Goal: Use online tool/utility: Use online tool/utility

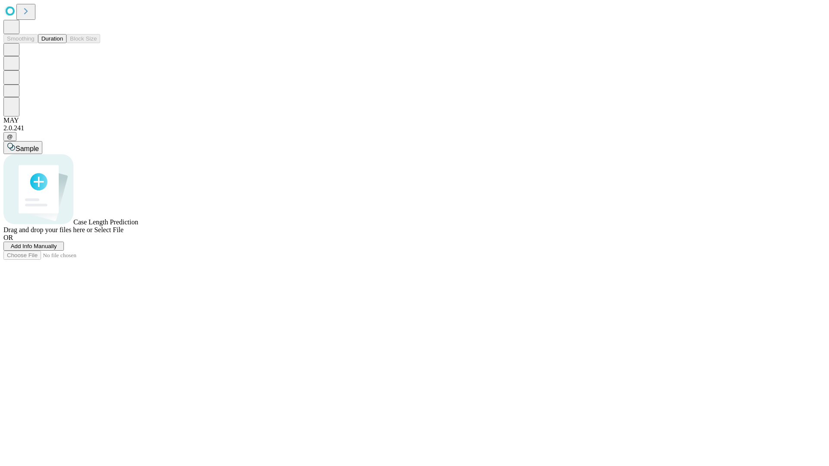
click at [63, 43] on button "Duration" at bounding box center [52, 38] width 29 height 9
click at [57, 250] on span "Add Info Manually" at bounding box center [34, 246] width 46 height 6
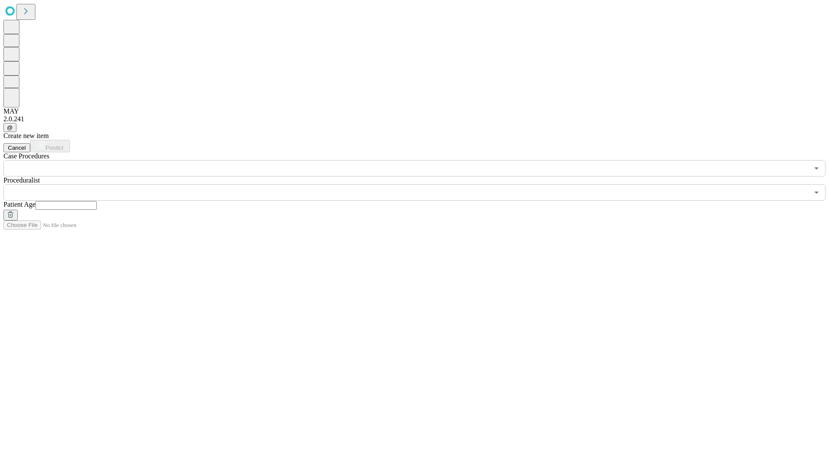
click at [97, 201] on input "text" at bounding box center [65, 205] width 61 height 9
type input "**"
click at [421, 184] on input "text" at bounding box center [406, 192] width 806 height 16
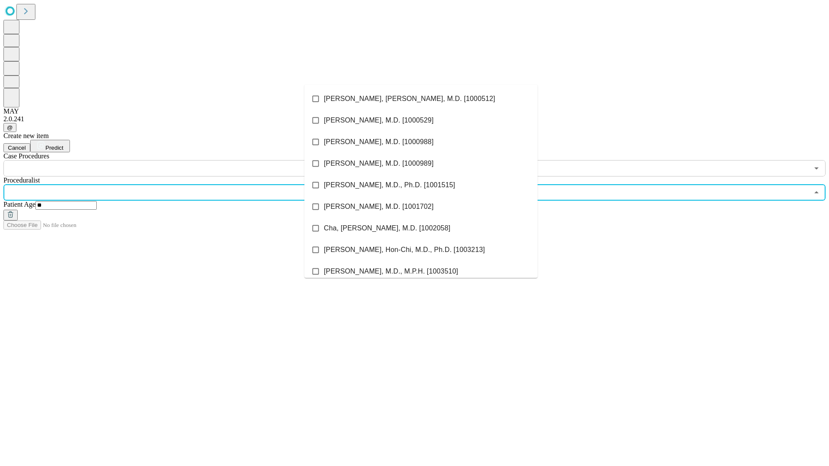
click at [421, 99] on li "[PERSON_NAME], [PERSON_NAME], M.D. [1000512]" at bounding box center [421, 99] width 233 height 22
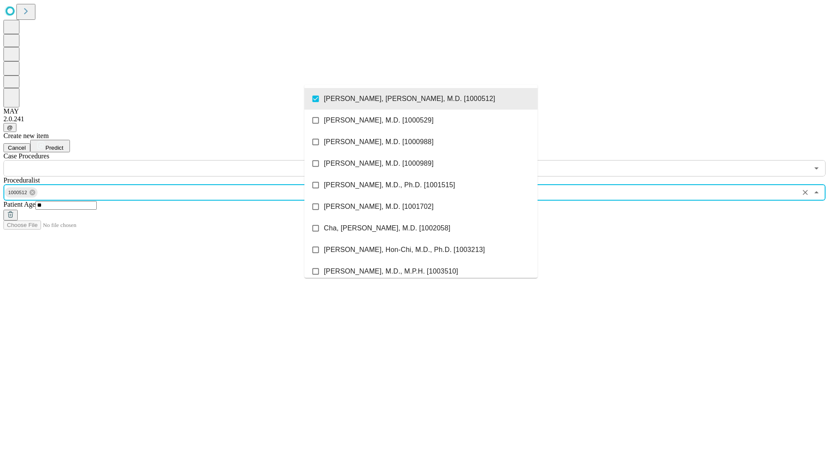
click at [181, 160] on input "text" at bounding box center [406, 168] width 806 height 16
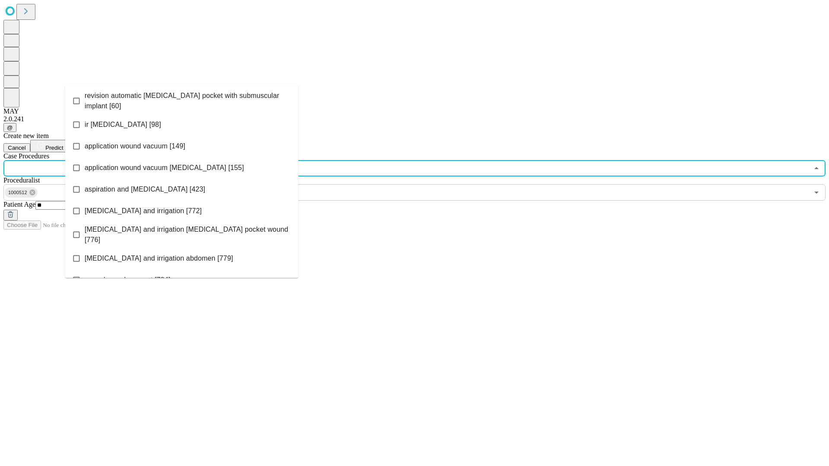
click at [182, 99] on span "revision automatic [MEDICAL_DATA] pocket with submuscular implant [60]" at bounding box center [188, 101] width 207 height 21
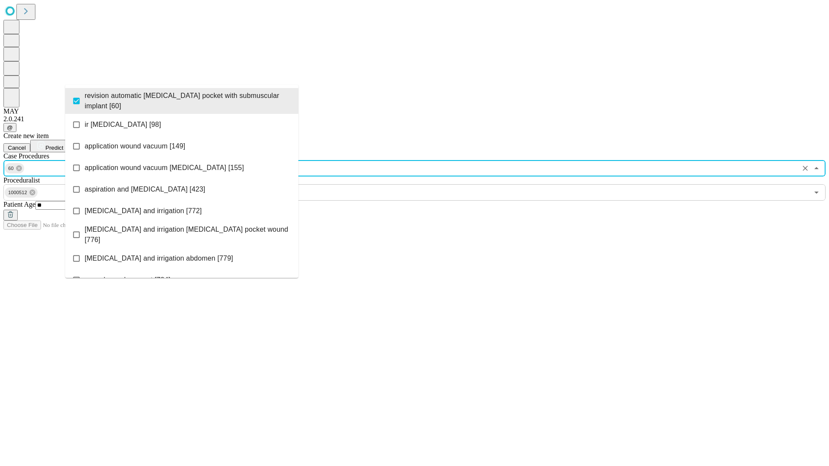
click at [63, 145] on span "Predict" at bounding box center [54, 148] width 18 height 6
